Goal: Information Seeking & Learning: Learn about a topic

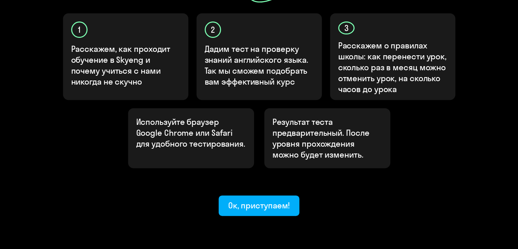
scroll to position [243, 0]
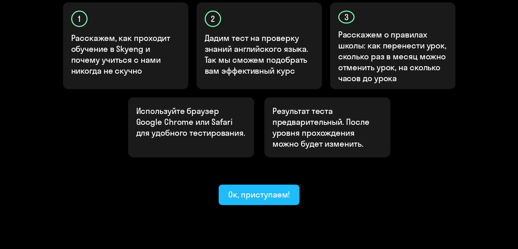
click at [259, 189] on font "Ок, приступаем!" at bounding box center [259, 194] width 62 height 10
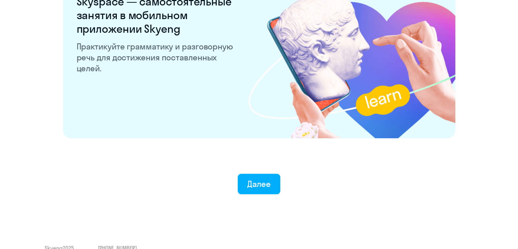
scroll to position [1331, 0]
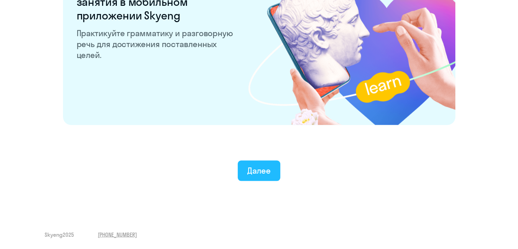
click at [262, 175] on font "Далее" at bounding box center [259, 170] width 24 height 10
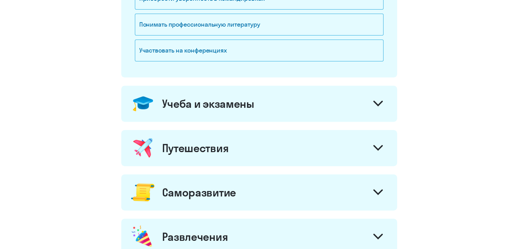
scroll to position [136, 0]
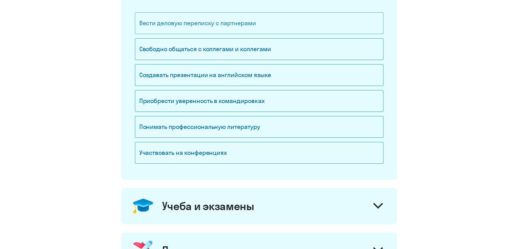
click at [205, 22] on font "Вести деловую переписку с партнерами" at bounding box center [197, 23] width 117 height 8
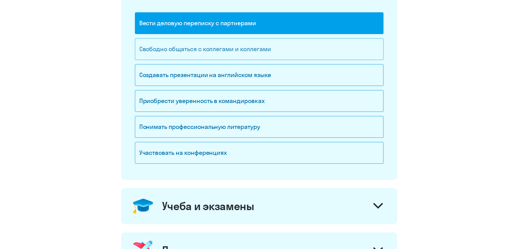
click at [212, 49] on font "Свободно общаться с коллегами и коллегами" at bounding box center [205, 49] width 132 height 8
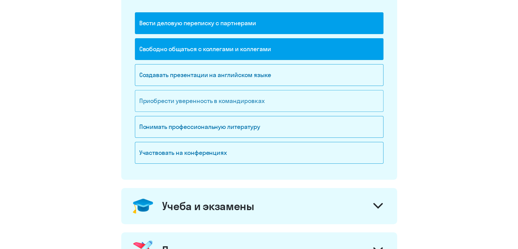
click at [205, 100] on font "Приобрести уверенность в командировках" at bounding box center [201, 101] width 125 height 8
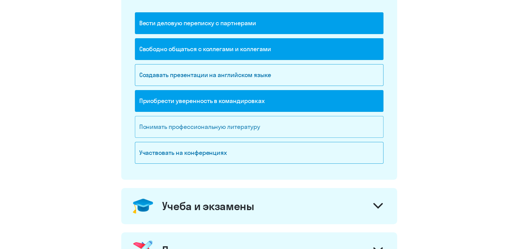
click at [221, 127] on font "Понимать профессиональную литературу" at bounding box center [199, 127] width 121 height 8
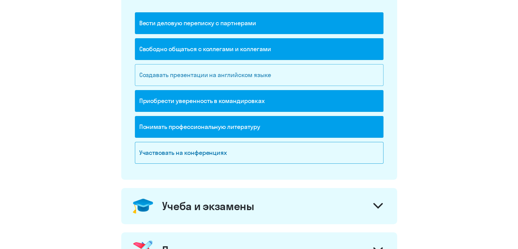
click at [212, 74] on font "Создавать презентации на английском языке" at bounding box center [205, 75] width 132 height 8
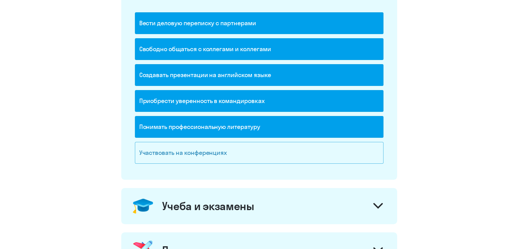
click at [210, 152] on font "Участвовать на конференциях" at bounding box center [183, 153] width 88 height 8
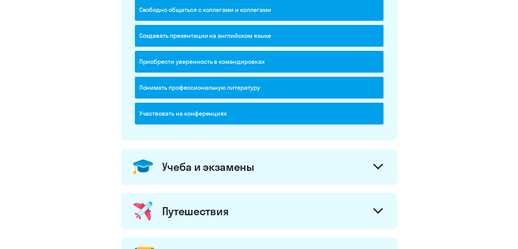
scroll to position [239, 0]
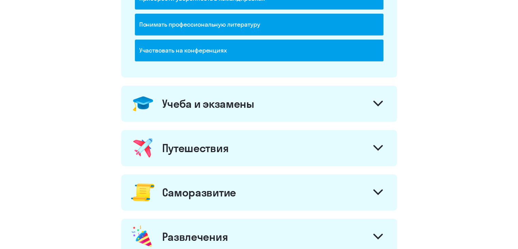
click at [374, 101] on icon at bounding box center [378, 103] width 8 height 4
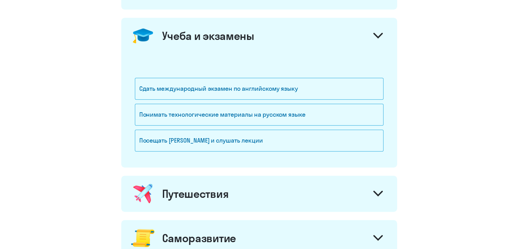
scroll to position [307, 0]
click at [179, 138] on font "Посещать [PERSON_NAME] и слушать лекции" at bounding box center [201, 140] width 124 height 8
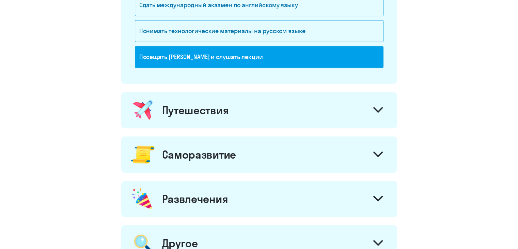
scroll to position [409, 0]
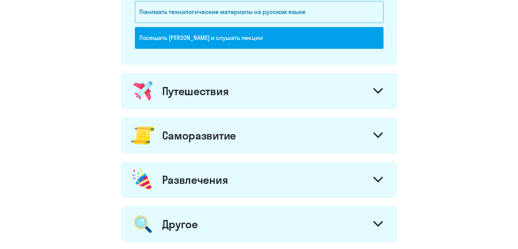
click at [382, 84] on div at bounding box center [378, 92] width 16 height 16
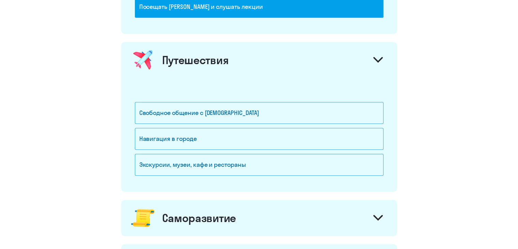
scroll to position [477, 0]
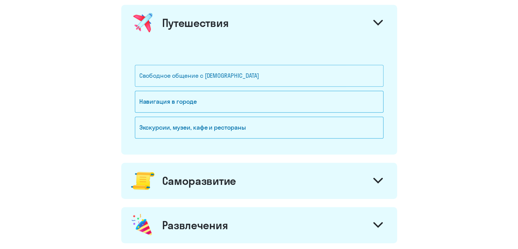
click at [200, 79] on div "Свободное общение с [DEMOGRAPHIC_DATA]" at bounding box center [259, 76] width 249 height 22
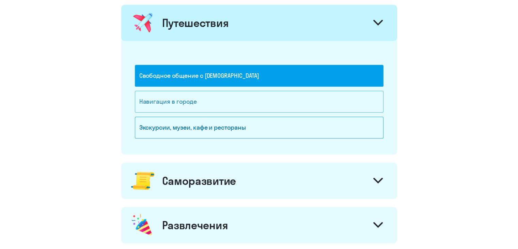
click at [192, 97] on font "Навигация в городе" at bounding box center [168, 101] width 58 height 8
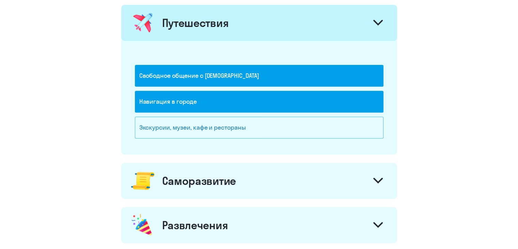
click at [188, 123] on font "Экскурсии, музеи, кафе и рестораны" at bounding box center [192, 127] width 107 height 8
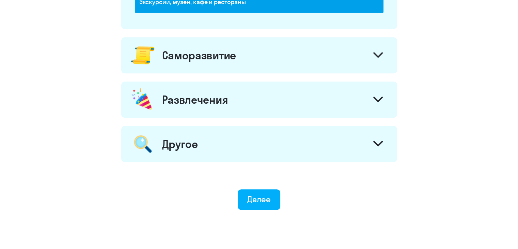
scroll to position [614, 0]
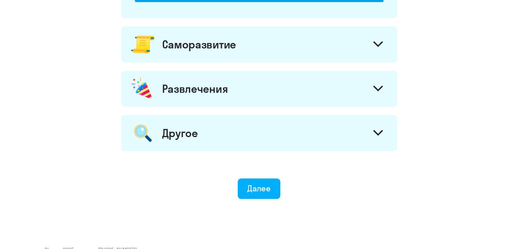
click at [375, 39] on div at bounding box center [378, 45] width 16 height 16
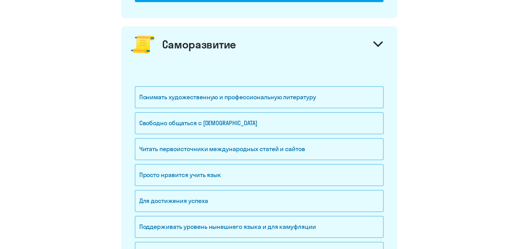
scroll to position [648, 0]
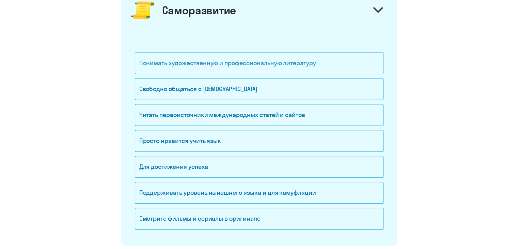
click at [251, 62] on font "Понимать художественную и профессиональную литературу" at bounding box center [227, 63] width 177 height 8
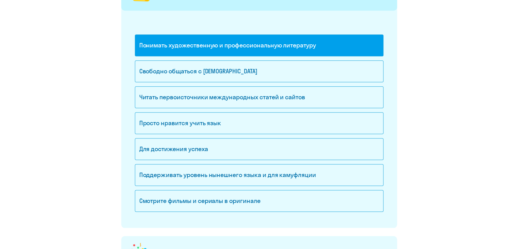
scroll to position [682, 0]
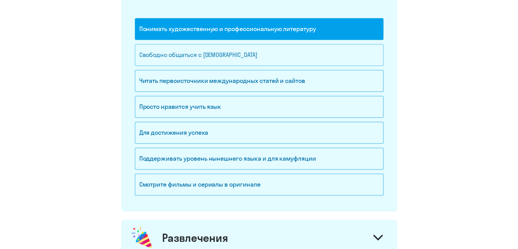
click at [186, 51] on font "Свободно общаться с [DEMOGRAPHIC_DATA]" at bounding box center [198, 55] width 118 height 8
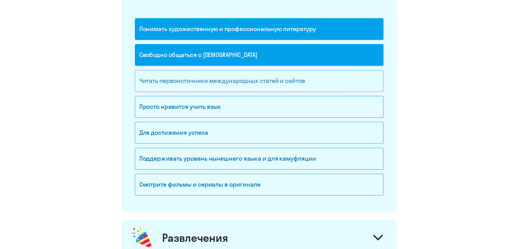
click at [235, 79] on font "Читать первоисточники международных статей и сайтов" at bounding box center [222, 81] width 166 height 8
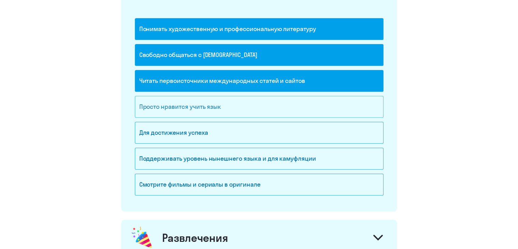
click at [202, 104] on font "Просто нравится учить язык" at bounding box center [180, 107] width 82 height 8
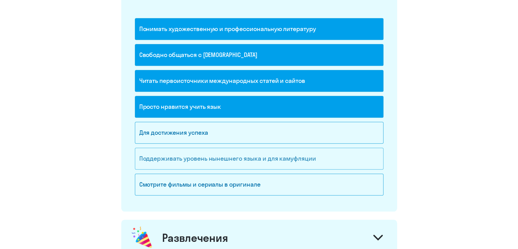
click at [210, 154] on font "Поддерживать уровень нынешнего языка и для камуфляции" at bounding box center [227, 158] width 177 height 8
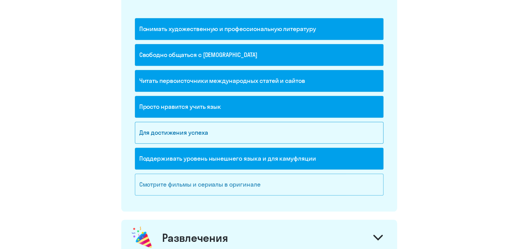
click at [203, 180] on font "Смотрите фильмы и сериалы в оригинале" at bounding box center [199, 184] width 121 height 8
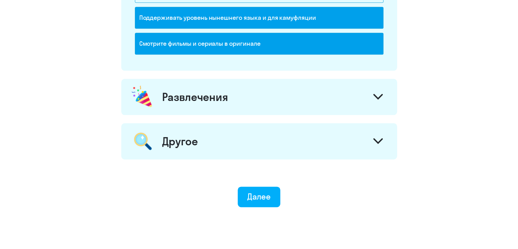
scroll to position [843, 0]
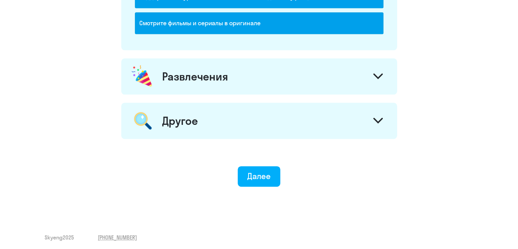
click at [382, 73] on icon at bounding box center [379, 76] width 10 height 6
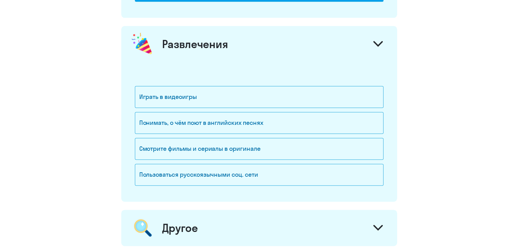
scroll to position [877, 0]
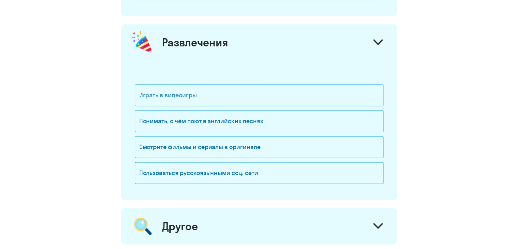
click at [173, 92] on font "Играть в видеоигры" at bounding box center [168, 95] width 58 height 8
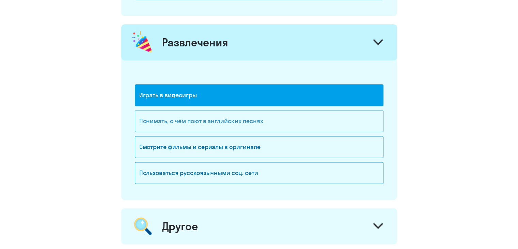
click at [220, 120] on font "Понимать, о чём поют в английских песнях" at bounding box center [201, 121] width 124 height 8
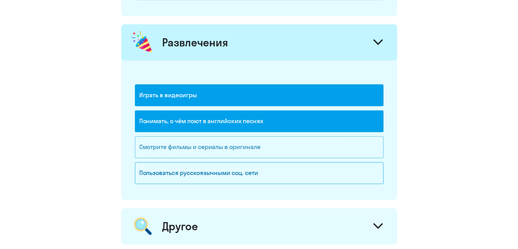
click at [215, 143] on font "Смотрите фильмы и сериалы в оригинале" at bounding box center [199, 147] width 121 height 8
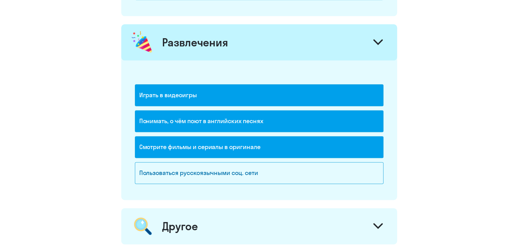
scroll to position [979, 0]
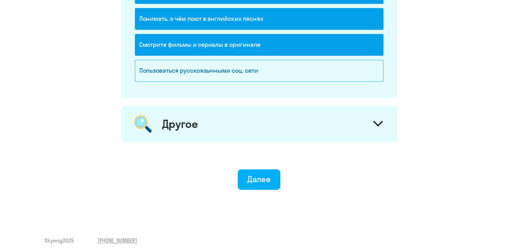
click at [373, 118] on div at bounding box center [378, 124] width 16 height 16
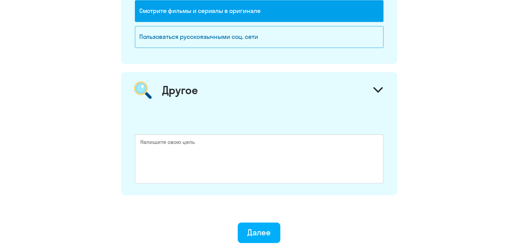
scroll to position [1047, 0]
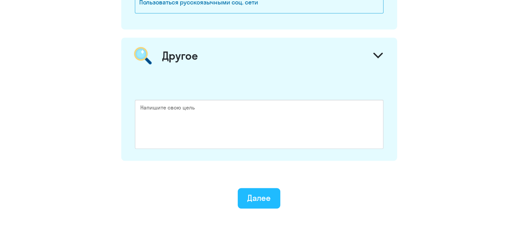
click at [255, 193] on font "Далее" at bounding box center [259, 198] width 24 height 10
